Goal: Obtain resource: Download file/media

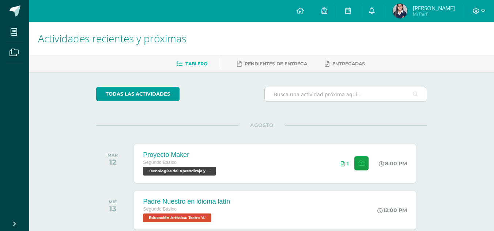
click at [358, 89] on input "text" at bounding box center [346, 94] width 162 height 14
click at [369, 14] on span at bounding box center [372, 11] width 6 height 8
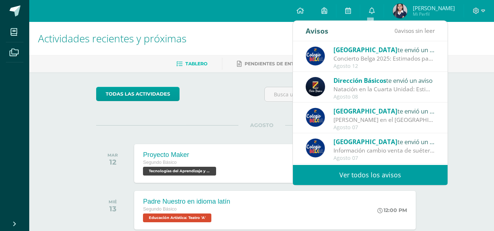
click at [384, 91] on div "Natación en la Cuarta Unidad: Estimados padres y madres de familia: Reciban un …" at bounding box center [384, 89] width 102 height 8
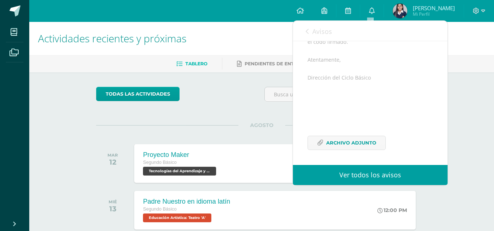
scroll to position [151, 0]
click at [366, 146] on span "Archivo Adjunto" at bounding box center [351, 142] width 50 height 14
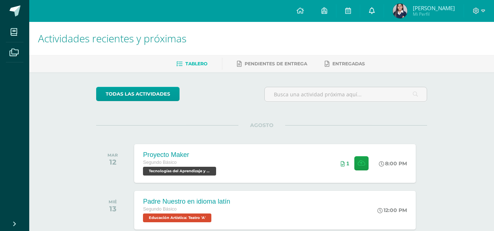
click at [370, 11] on icon at bounding box center [372, 10] width 6 height 7
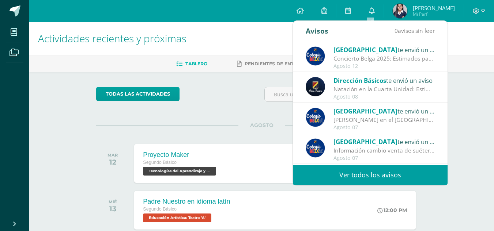
click at [359, 51] on span "[GEOGRAPHIC_DATA]" at bounding box center [365, 50] width 64 height 8
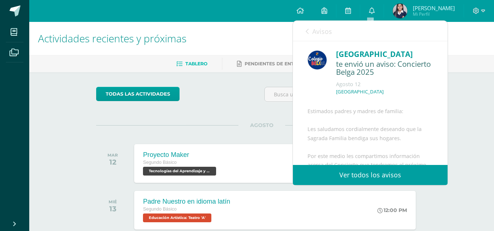
click at [317, 34] on span "Avisos" at bounding box center [322, 31] width 20 height 9
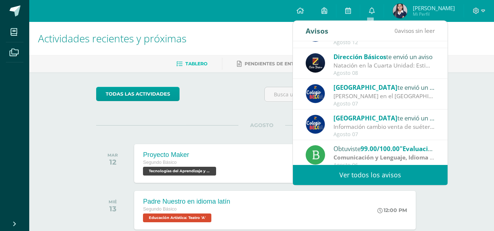
scroll to position [37, 0]
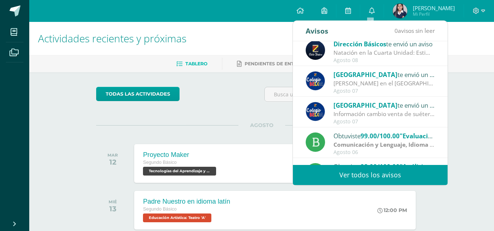
click at [353, 56] on div "Natación en la Cuarta Unidad: Estimados padres y madres de familia: Reciban un …" at bounding box center [384, 53] width 102 height 8
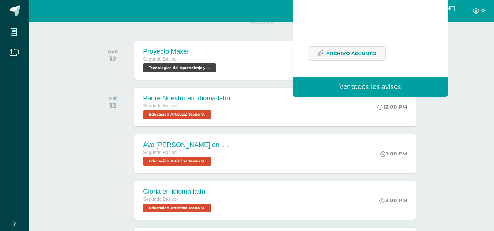
scroll to position [110, 0]
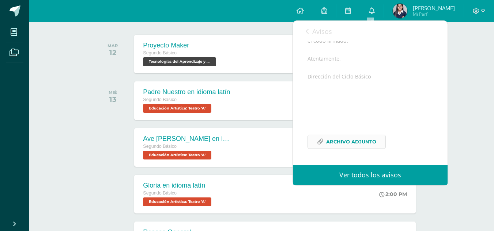
click at [363, 139] on span "Archivo Adjunto" at bounding box center [351, 142] width 50 height 14
